Goal: Information Seeking & Learning: Learn about a topic

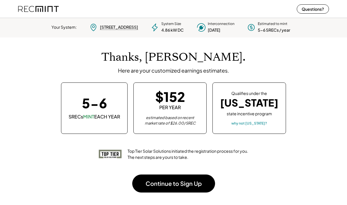
click at [255, 122] on div "why not West Virginia?" at bounding box center [249, 123] width 36 height 5
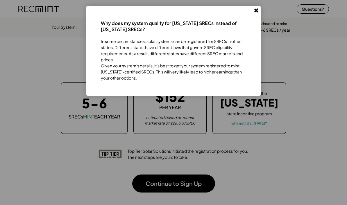
click at [256, 12] on use at bounding box center [256, 10] width 4 height 4
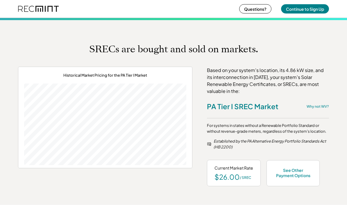
scroll to position [226, 0]
click at [252, 8] on button "Questions?" at bounding box center [255, 8] width 32 height 9
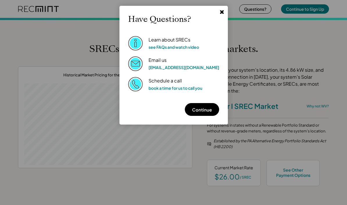
click at [189, 42] on div "Learn about SRECs" at bounding box center [170, 40] width 42 height 6
click at [186, 108] on button "Continue" at bounding box center [202, 109] width 34 height 13
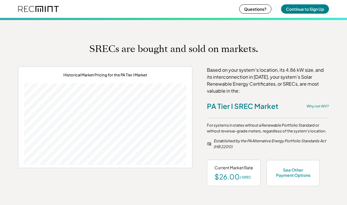
click at [250, 8] on button "Questions?" at bounding box center [255, 8] width 32 height 9
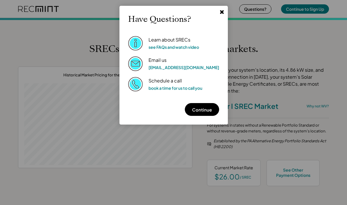
click at [193, 108] on button "Continue" at bounding box center [202, 109] width 34 height 13
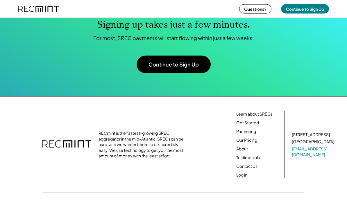
scroll to position [1911, 0]
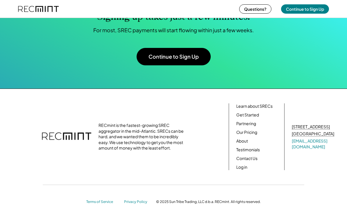
click at [263, 109] on link "Learn about SRECs" at bounding box center [254, 107] width 36 height 6
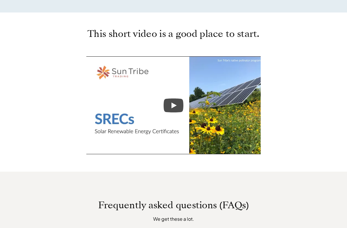
scroll to position [257, 0]
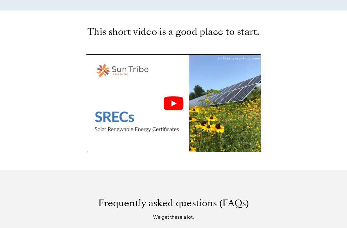
click at [175, 104] on icon "Play" at bounding box center [174, 104] width 5 height 6
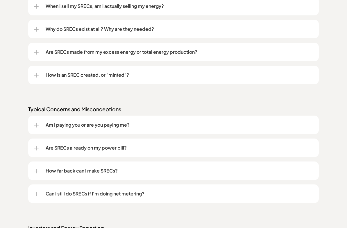
scroll to position [535, 0]
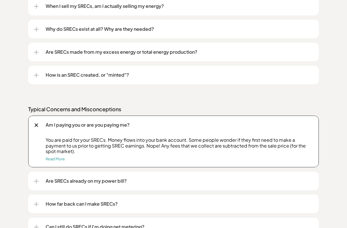
click at [329, 99] on div "Frequently asked questions (FAQs) We get these a lot. Understanding SRECs What …" at bounding box center [173, 174] width 347 height 564
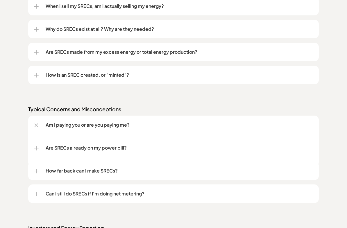
click at [308, 128] on p "Am I paying you or are you paying me?" at bounding box center [179, 125] width 267 height 7
click at [295, 153] on div "Are SRECs already on my power bill?" at bounding box center [173, 148] width 279 height 19
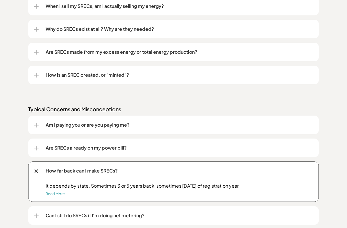
click at [290, 180] on div "How far back can I make SRECs?" at bounding box center [173, 171] width 279 height 19
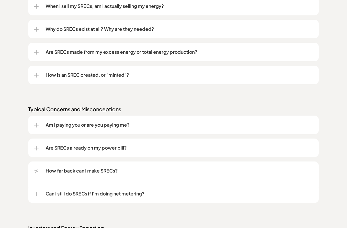
click at [291, 174] on p "How far back can I make SRECs?" at bounding box center [179, 170] width 267 height 7
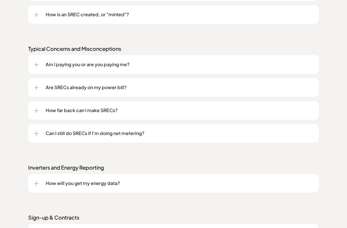
scroll to position [596, 0]
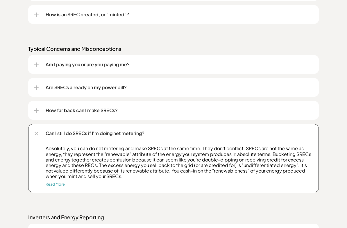
click at [278, 140] on div "Can I still do SRECs if I'm doing net metering?" at bounding box center [173, 133] width 279 height 19
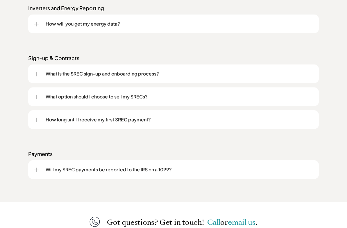
scroll to position [755, 0]
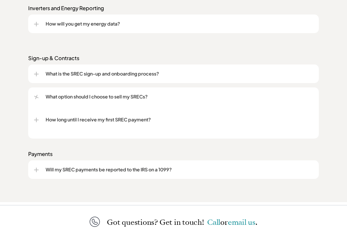
click at [288, 96] on p "What option should I choose to sell my SRECs?" at bounding box center [179, 96] width 267 height 7
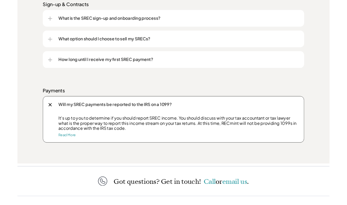
scroll to position [833, 0]
